Goal: Task Accomplishment & Management: Manage account settings

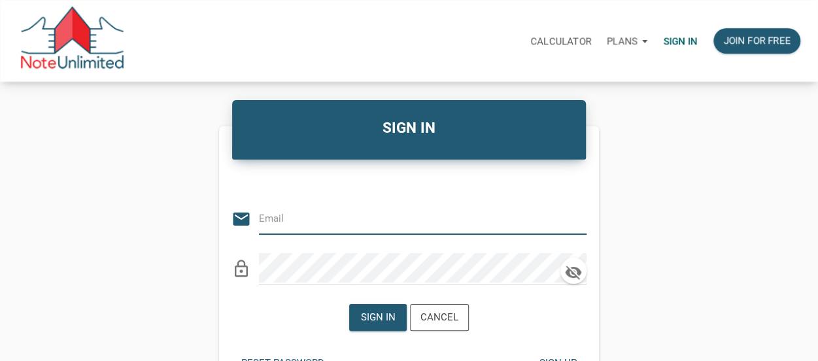
type input "nihao.kathleen.chin@gmail.com"
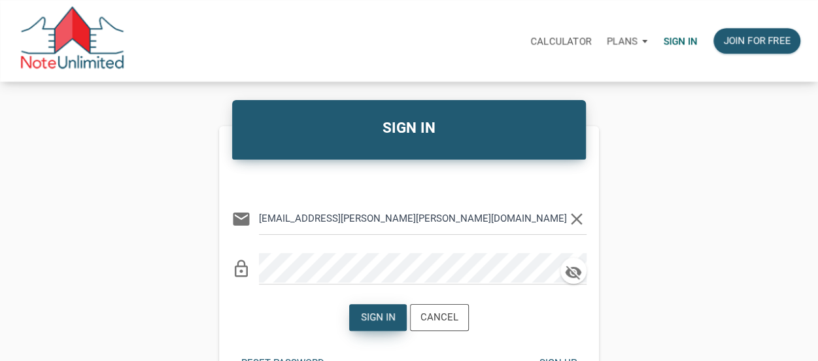
click at [393, 312] on div "Sign in" at bounding box center [378, 317] width 35 height 15
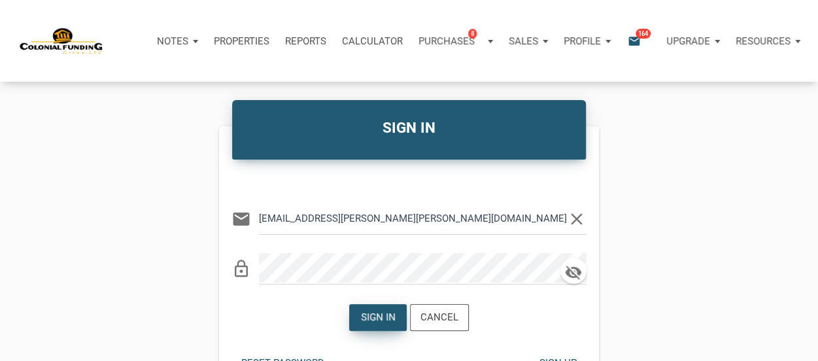
click at [393, 312] on div "Sign in" at bounding box center [378, 317] width 35 height 15
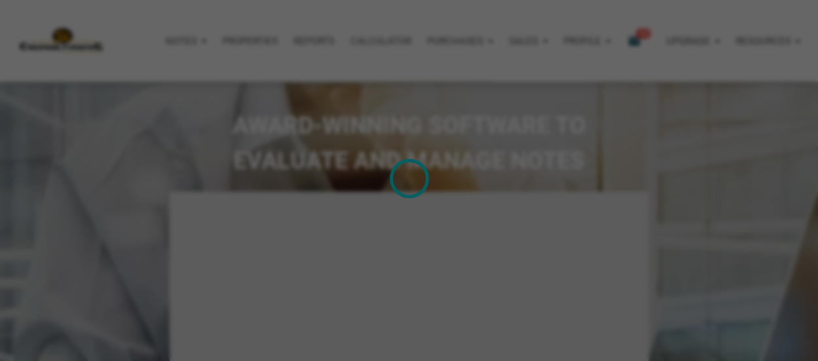
select select
type input "Introduction to new features"
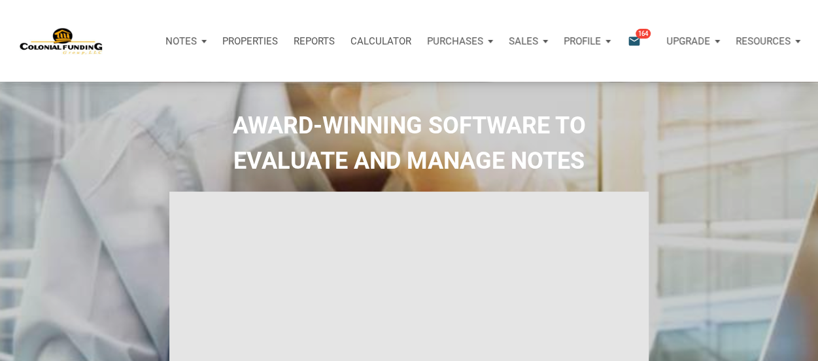
select select
click at [638, 37] on span "164" at bounding box center [643, 33] width 15 height 10
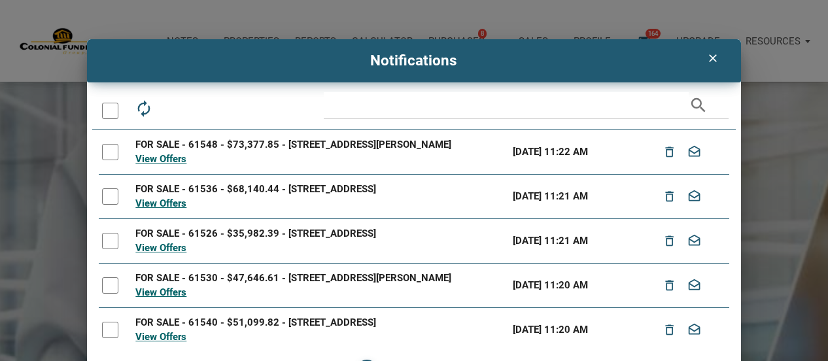
click at [707, 60] on icon "clear" at bounding box center [713, 58] width 16 height 13
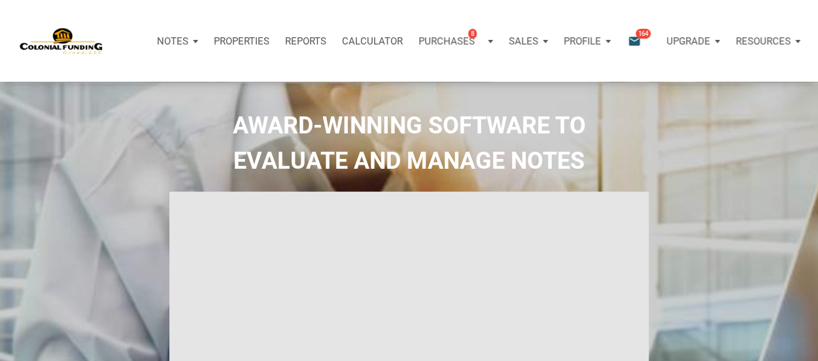
click at [633, 41] on icon "email" at bounding box center [635, 40] width 16 height 15
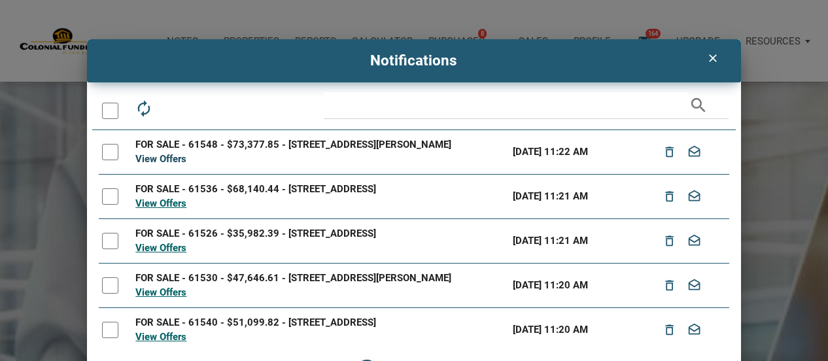
click at [142, 156] on link "View Offers" at bounding box center [160, 159] width 51 height 12
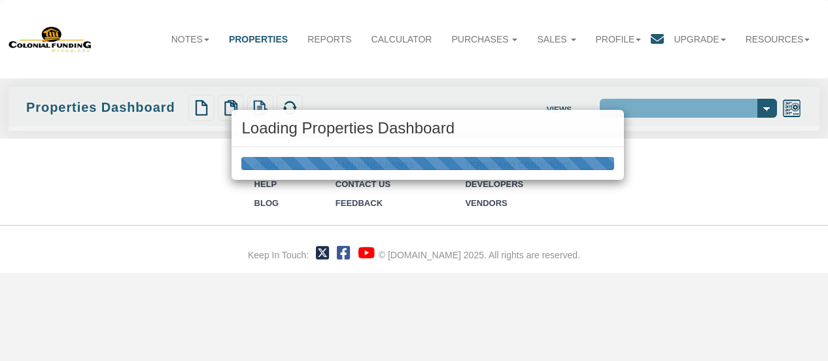
select select "138"
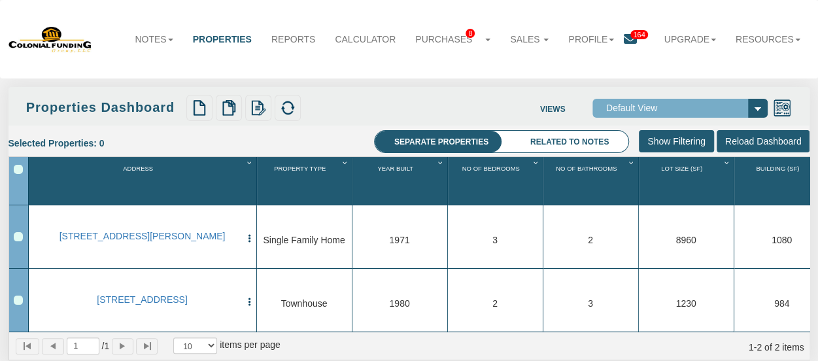
click at [632, 37] on span "164" at bounding box center [639, 34] width 17 height 9
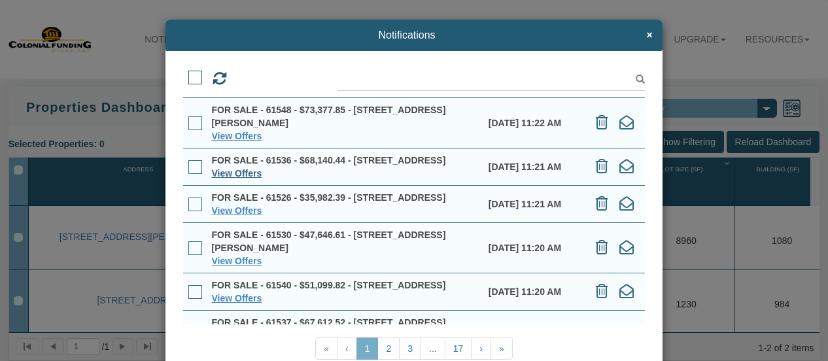
click at [228, 179] on link "View Offers" at bounding box center [236, 173] width 50 height 10
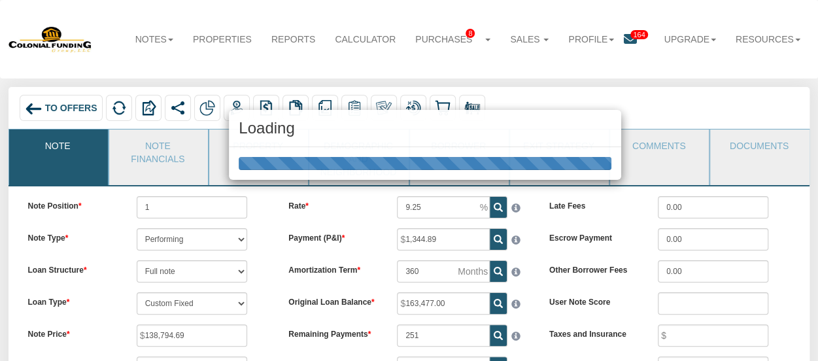
click at [759, 146] on div "Loading" at bounding box center [409, 180] width 818 height 361
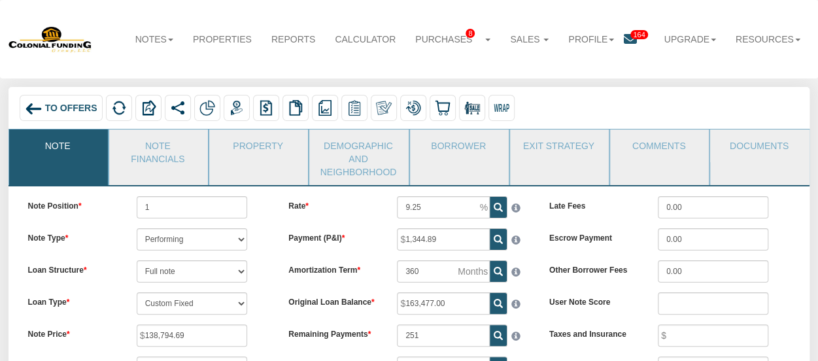
click at [759, 146] on link "Documents" at bounding box center [758, 146] width 97 height 33
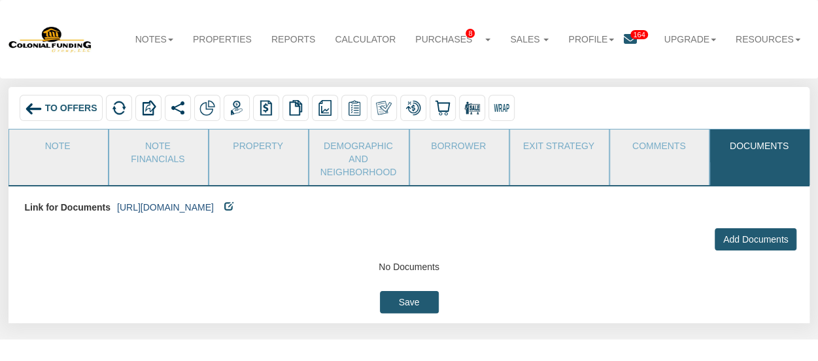
click at [214, 207] on link "https://colonialfundinggroup.sharepoint.com/:f:/s/operationsteam/EqOl8LyXPKVDrR…" at bounding box center [165, 207] width 97 height 10
click at [74, 107] on span "To Offers" at bounding box center [71, 108] width 52 height 10
